Goal: Information Seeking & Learning: Find specific page/section

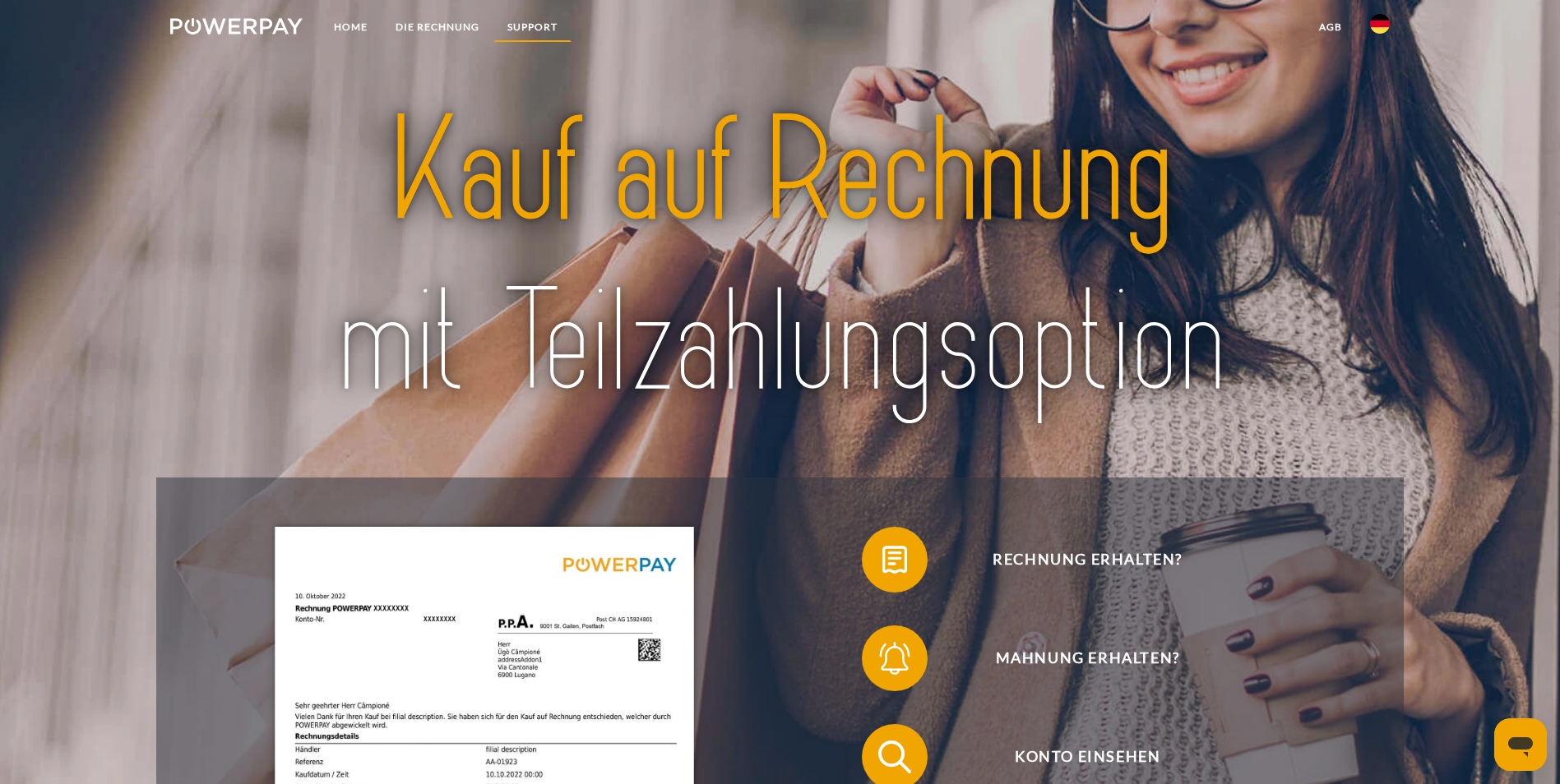
click at [528, 30] on link "SUPPORT" at bounding box center [532, 27] width 78 height 30
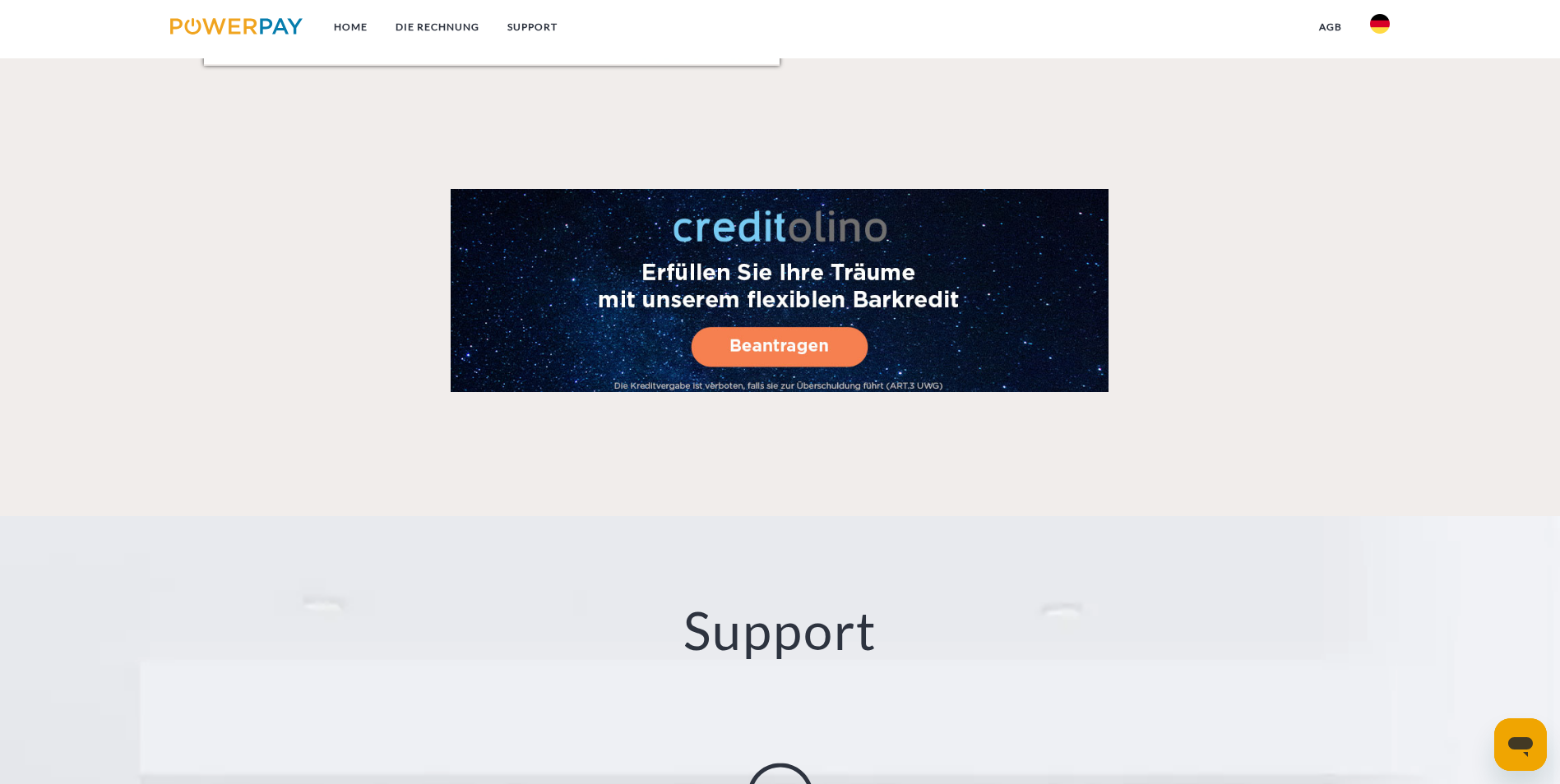
scroll to position [2890, 0]
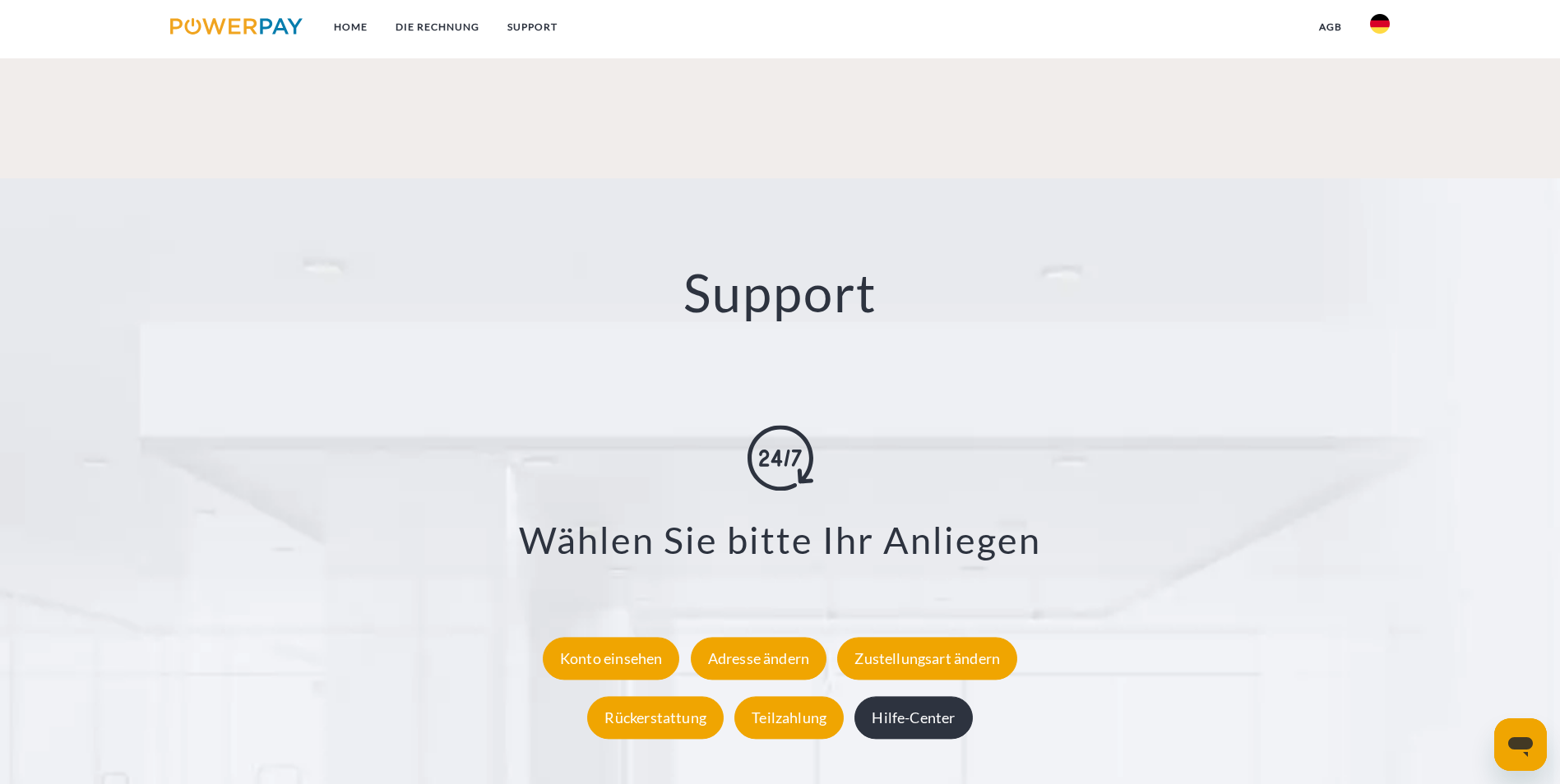
click at [920, 696] on div "Hilfe-Center" at bounding box center [914, 717] width 118 height 42
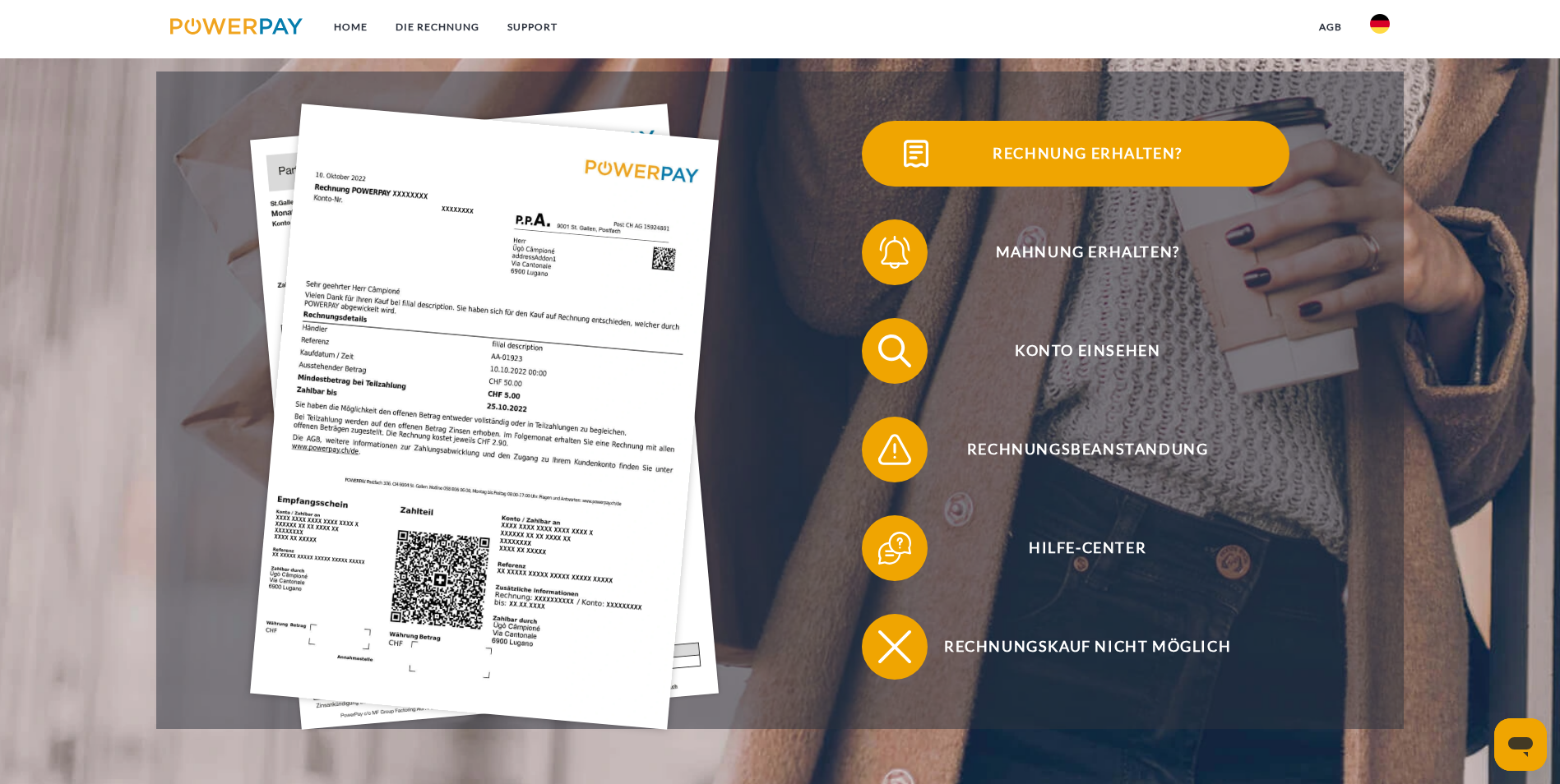
scroll to position [411, 0]
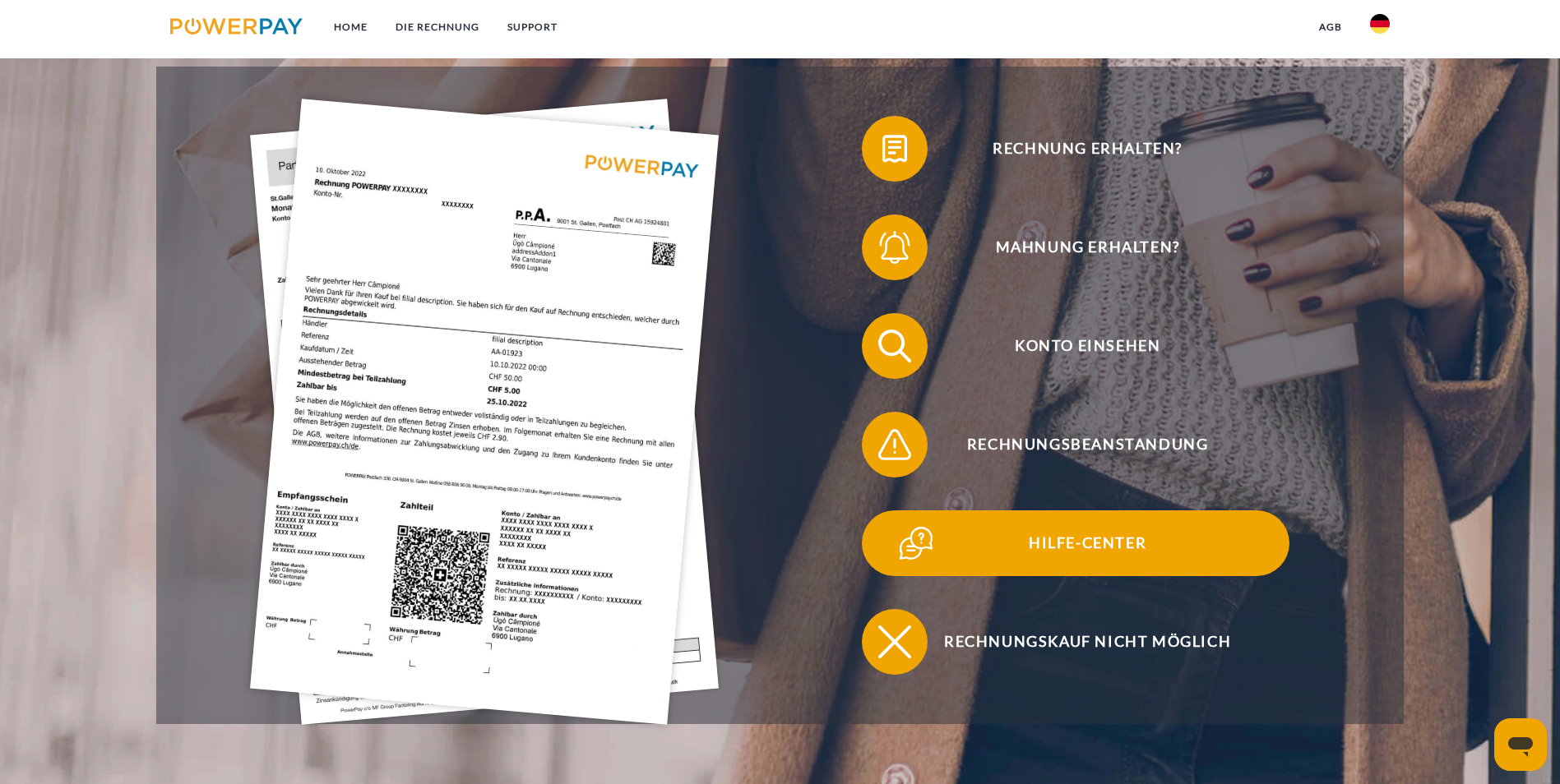
click at [895, 523] on img at bounding box center [915, 543] width 41 height 41
